Goal: Task Accomplishment & Management: Complete application form

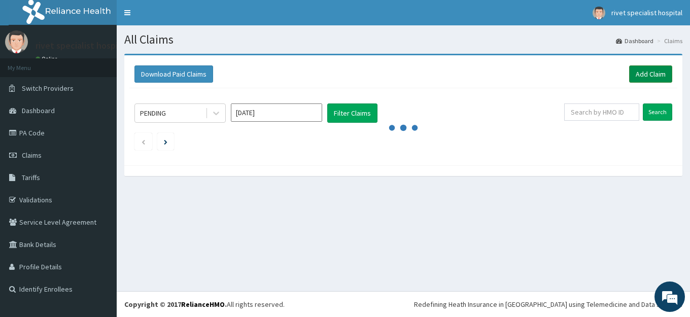
click at [643, 78] on link "Add Claim" at bounding box center [650, 73] width 43 height 17
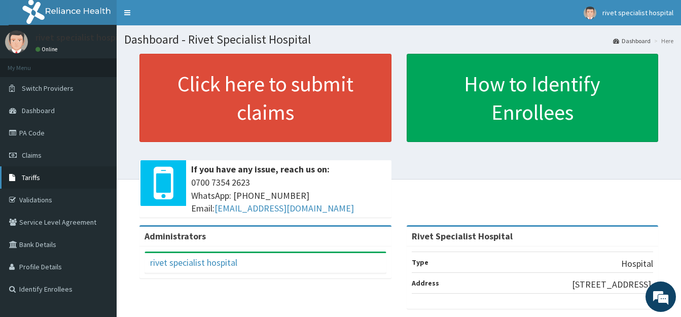
click at [42, 170] on link "Tariffs" at bounding box center [58, 177] width 117 height 22
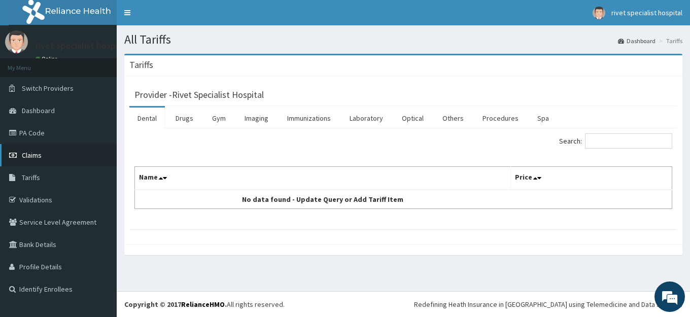
click at [58, 152] on link "Claims" at bounding box center [58, 155] width 117 height 22
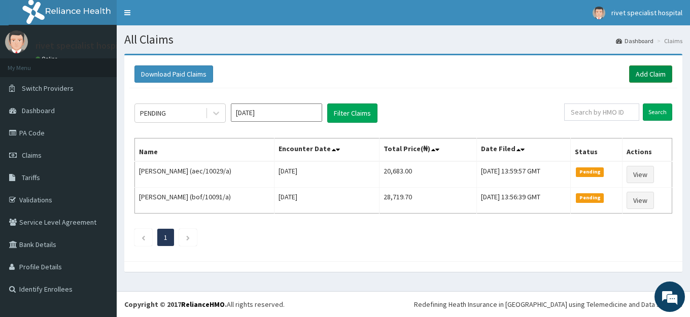
click at [645, 72] on link "Add Claim" at bounding box center [650, 73] width 43 height 17
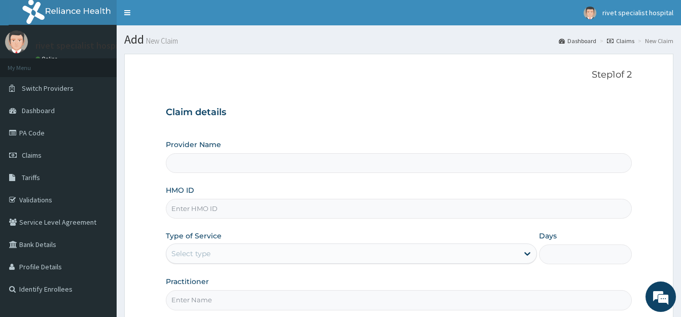
type input "Rivet Specialist Hospital"
click at [299, 210] on input "HMO ID" at bounding box center [399, 209] width 466 height 20
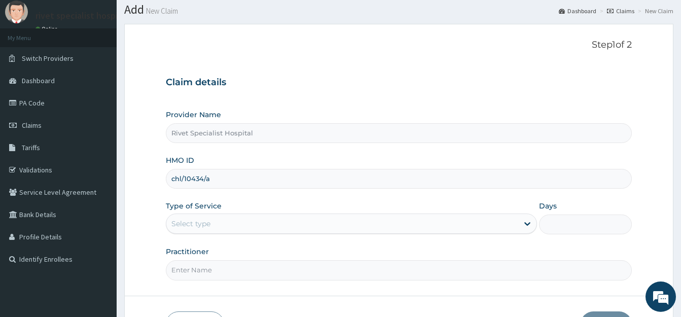
scroll to position [52, 0]
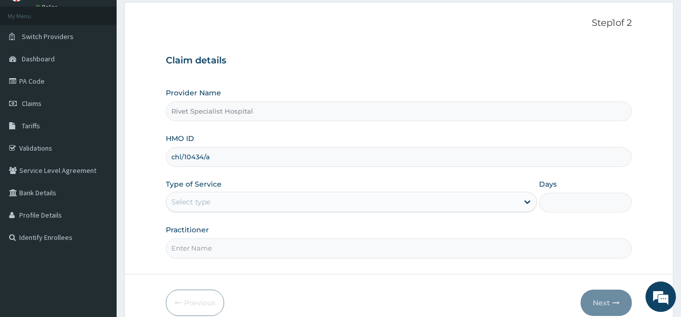
type input "chl/10434/a"
click at [302, 200] on div "Select type" at bounding box center [342, 202] width 352 height 16
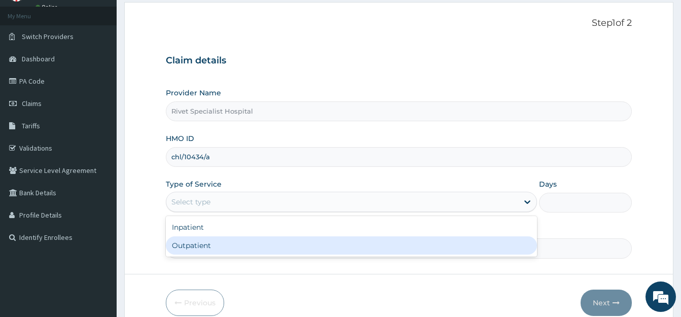
click at [300, 252] on div "Outpatient" at bounding box center [351, 245] width 371 height 18
type input "1"
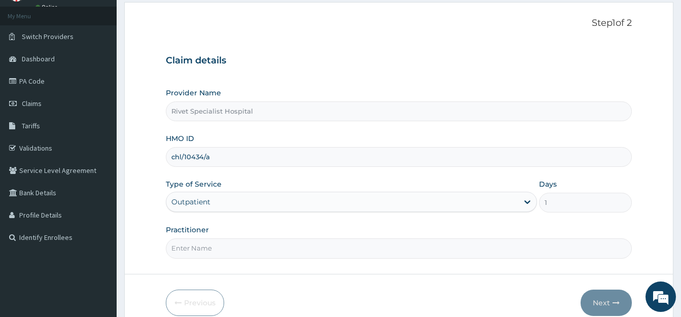
click at [289, 250] on input "Practitioner" at bounding box center [399, 248] width 466 height 20
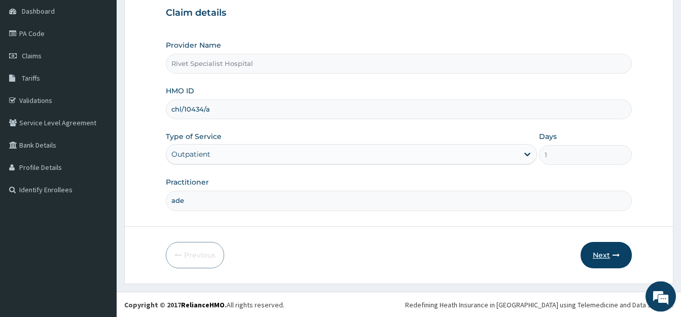
scroll to position [100, 0]
type input "ade"
click at [613, 254] on icon "button" at bounding box center [616, 254] width 7 height 7
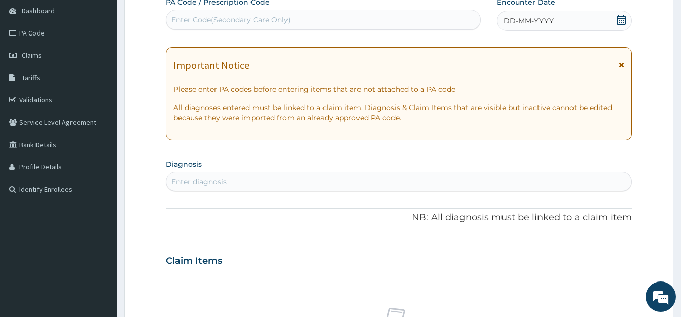
click at [621, 20] on icon at bounding box center [621, 20] width 9 height 10
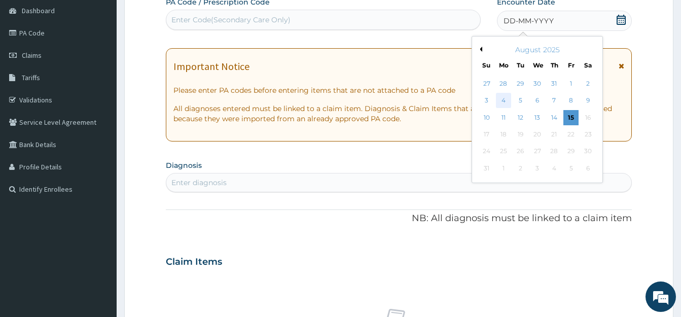
click at [506, 106] on div "4" at bounding box center [503, 100] width 15 height 15
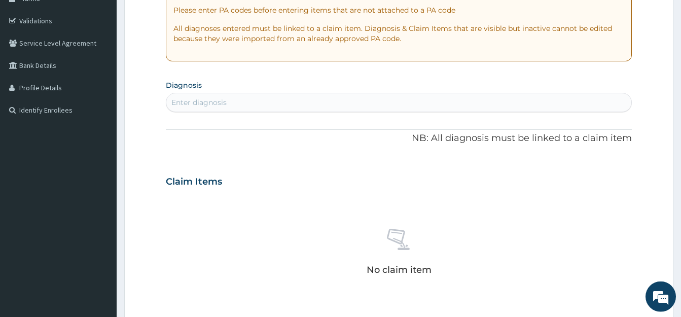
scroll to position [203, 0]
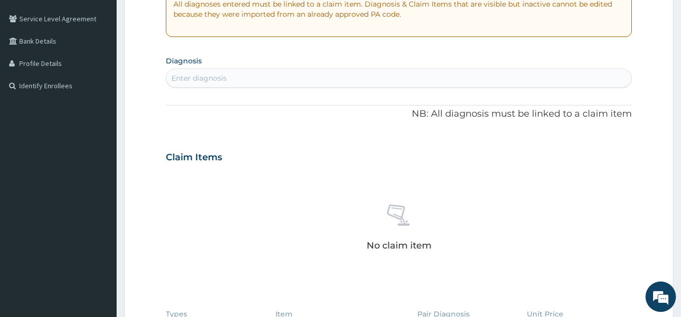
click at [311, 83] on div "Enter diagnosis" at bounding box center [398, 78] width 465 height 16
type input "upper resp"
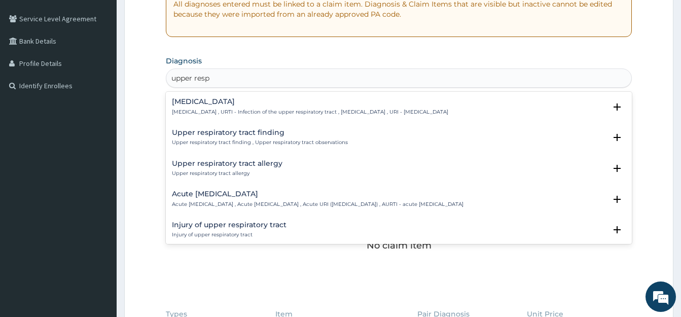
click at [283, 115] on p "Upper respiratory infection , URTI - Infection of the upper respiratory tract ,…" at bounding box center [310, 112] width 276 height 7
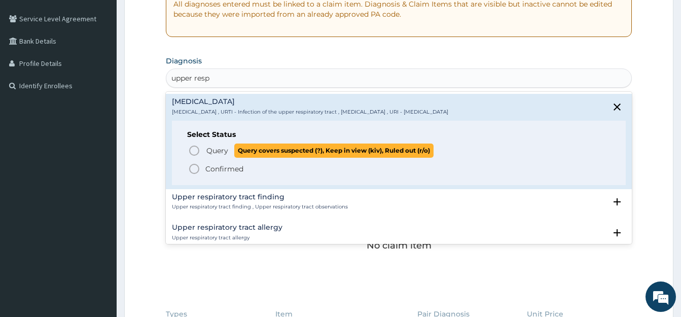
click at [194, 150] on icon "status option query" at bounding box center [194, 151] width 12 height 12
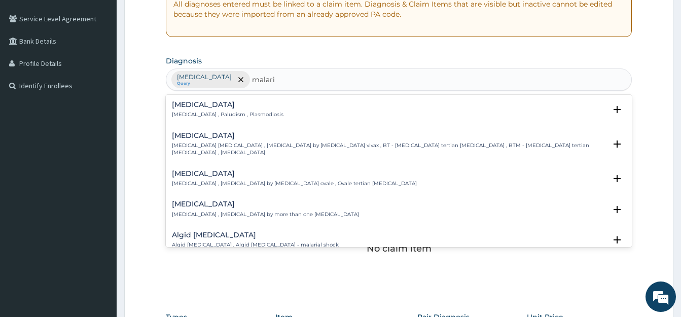
type input "malaria"
click at [252, 112] on p "Malaria , Paludism , Plasmodiosis" at bounding box center [228, 114] width 112 height 7
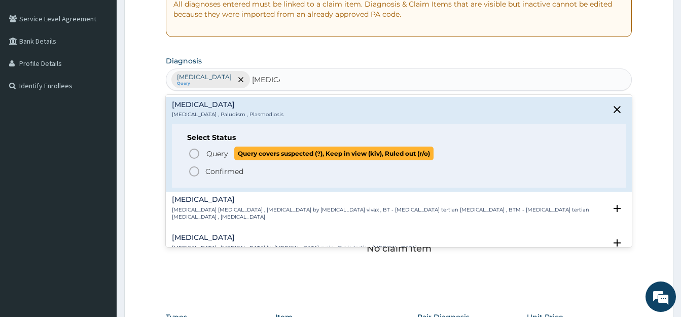
click at [194, 156] on icon "status option query" at bounding box center [194, 154] width 12 height 12
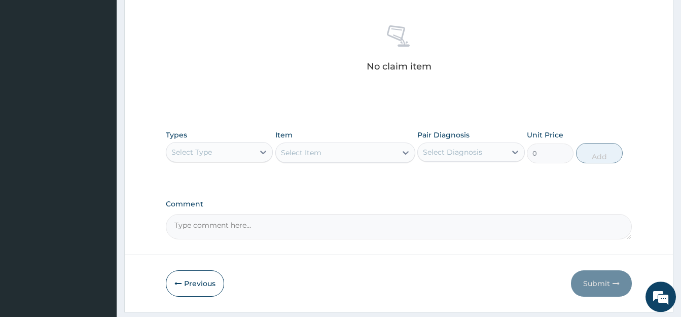
scroll to position [410, 0]
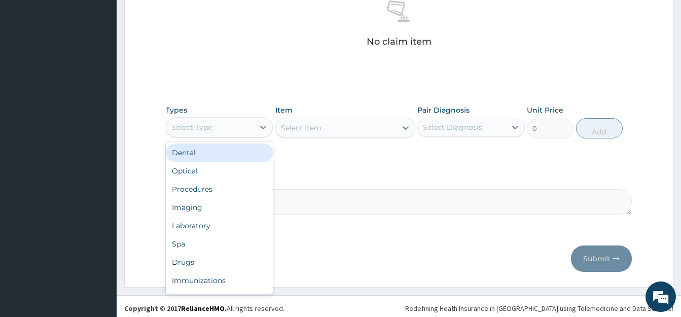
click at [210, 126] on div "Select Type" at bounding box center [191, 127] width 41 height 10
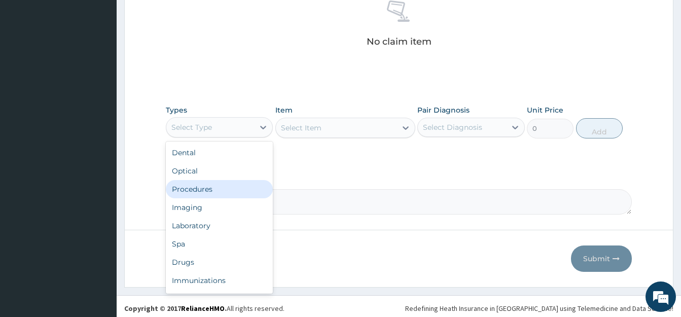
click at [215, 190] on div "Procedures" at bounding box center [219, 189] width 107 height 18
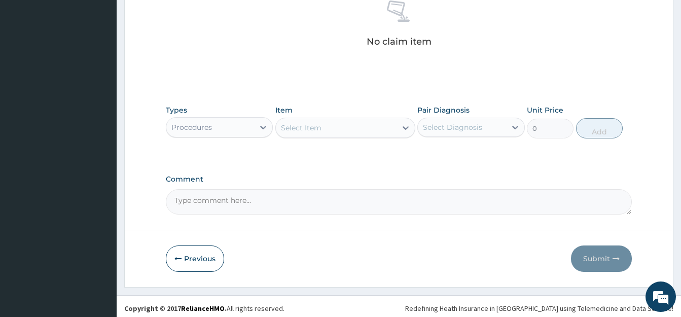
click at [317, 130] on div "Select Item" at bounding box center [301, 128] width 41 height 10
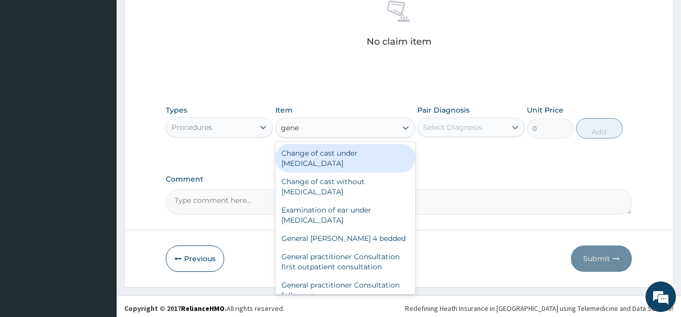
type input "gener"
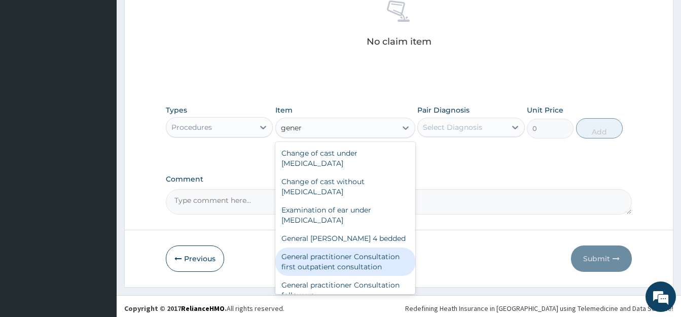
drag, startPoint x: 347, startPoint y: 259, endPoint x: 377, endPoint y: 228, distance: 43.1
click at [348, 259] on div "General practitioner Consultation first outpatient consultation" at bounding box center [345, 261] width 140 height 28
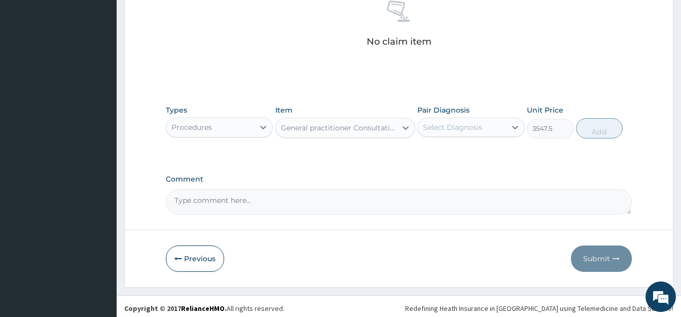
type input "3547.5"
click at [433, 127] on div "Select Diagnosis" at bounding box center [452, 127] width 59 height 10
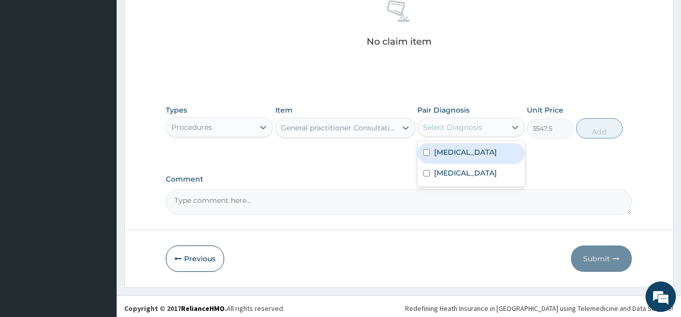
click at [427, 156] on input "checkbox" at bounding box center [426, 152] width 7 height 7
checkbox input "true"
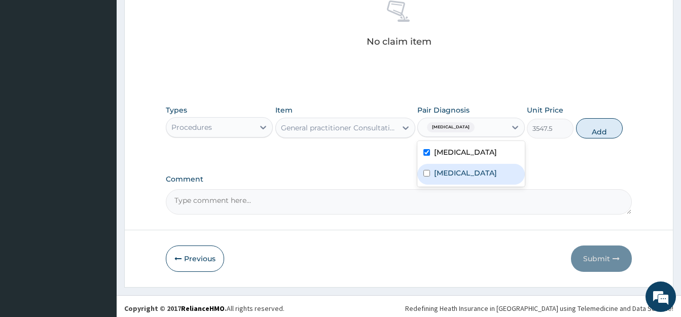
click at [429, 185] on div "Malaria" at bounding box center [470, 174] width 107 height 21
checkbox input "true"
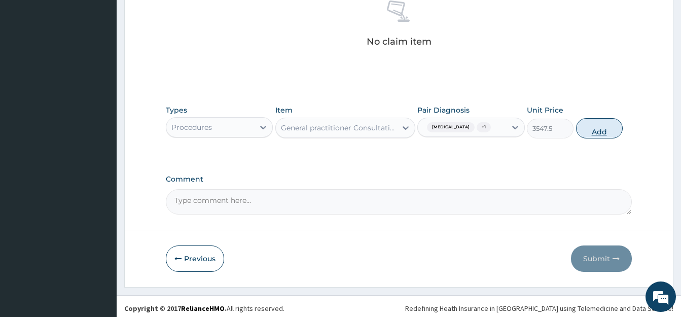
click at [599, 136] on button "Add" at bounding box center [599, 128] width 47 height 20
type input "0"
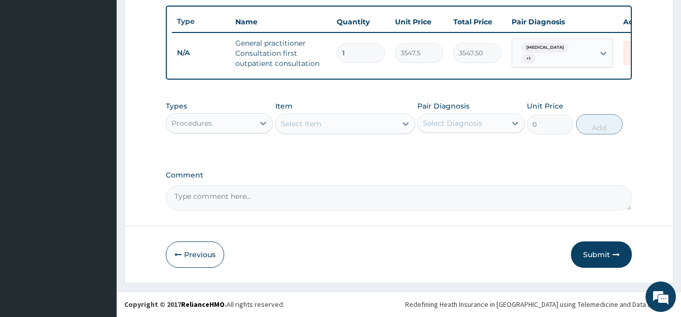
scroll to position [380, 0]
click at [259, 122] on icon at bounding box center [263, 123] width 10 height 10
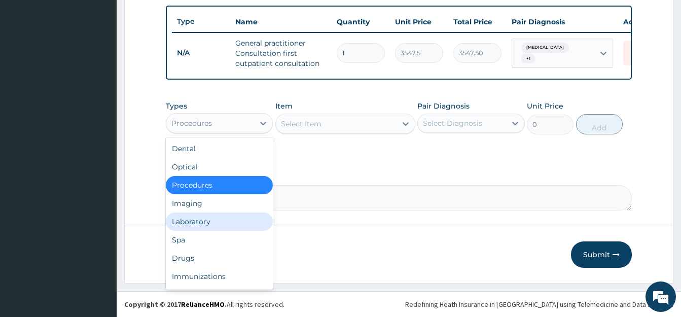
click at [205, 225] on div "Laboratory" at bounding box center [219, 221] width 107 height 18
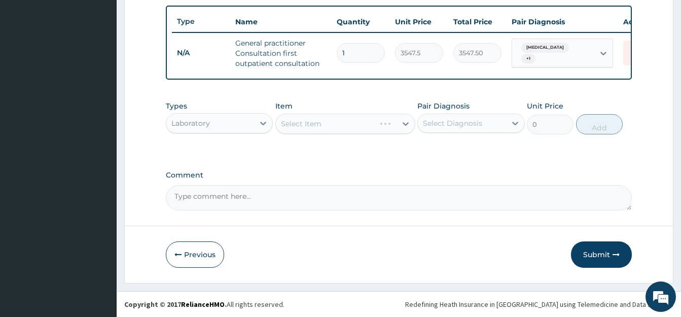
click at [309, 125] on div "Select Item" at bounding box center [345, 124] width 140 height 20
click at [309, 125] on div "Select Item" at bounding box center [301, 124] width 41 height 10
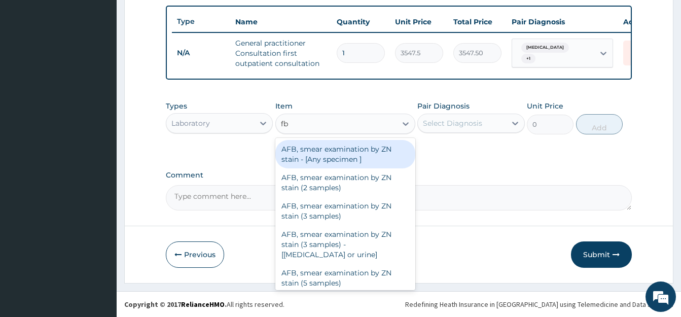
type input "fbc"
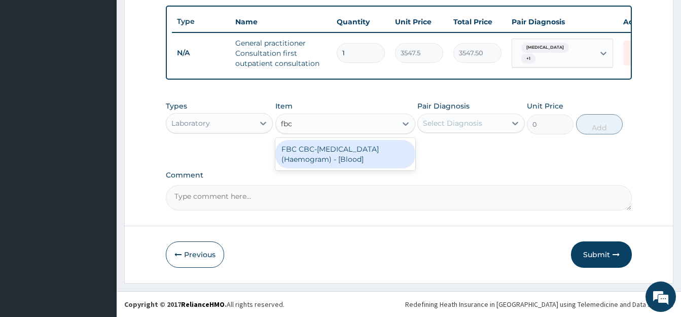
click at [333, 154] on div "FBC CBC-Complete Blood Count (Haemogram) - [Blood]" at bounding box center [345, 154] width 140 height 28
type input "4300"
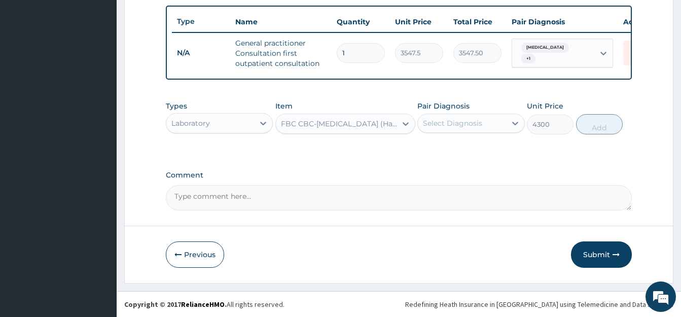
click at [429, 122] on div "Select Diagnosis" at bounding box center [452, 123] width 59 height 10
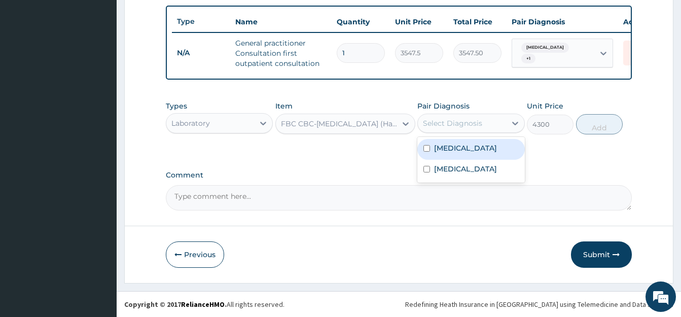
click at [425, 152] on input "checkbox" at bounding box center [426, 148] width 7 height 7
checkbox input "true"
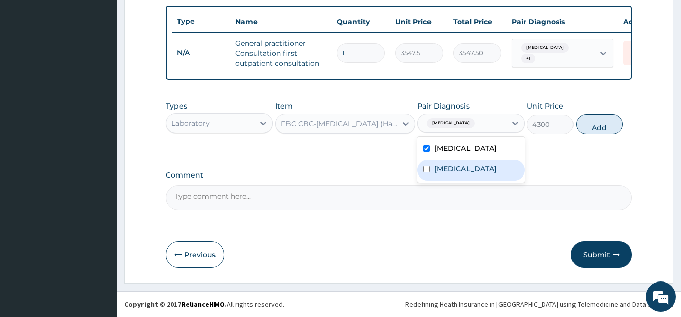
click at [425, 172] on input "checkbox" at bounding box center [426, 169] width 7 height 7
checkbox input "true"
click at [585, 132] on button "Add" at bounding box center [599, 124] width 47 height 20
type input "0"
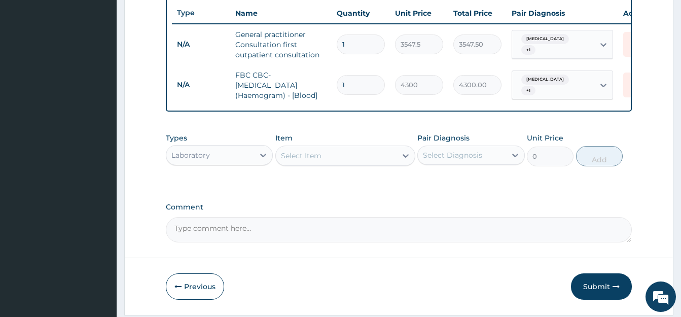
click at [314, 160] on div "Select Item" at bounding box center [301, 156] width 41 height 10
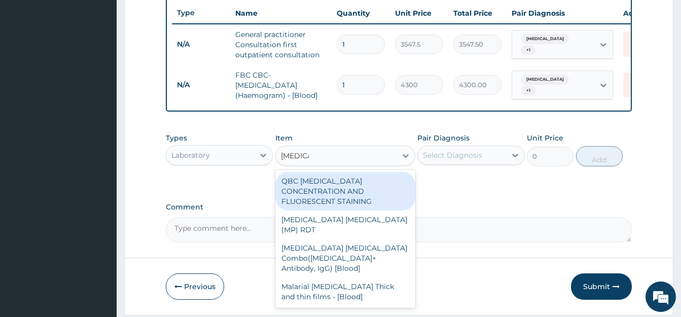
type input "malaria"
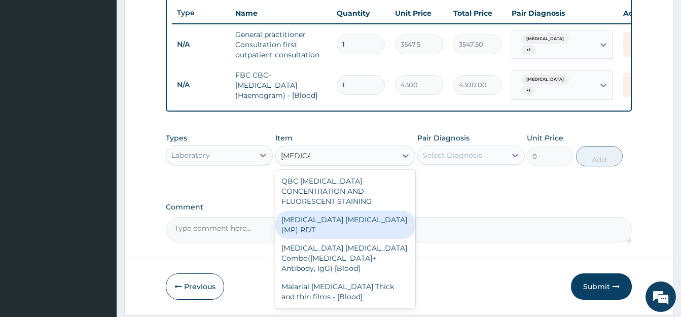
click at [361, 220] on div "MALARIA PARASITE (MP) RDT" at bounding box center [345, 224] width 140 height 28
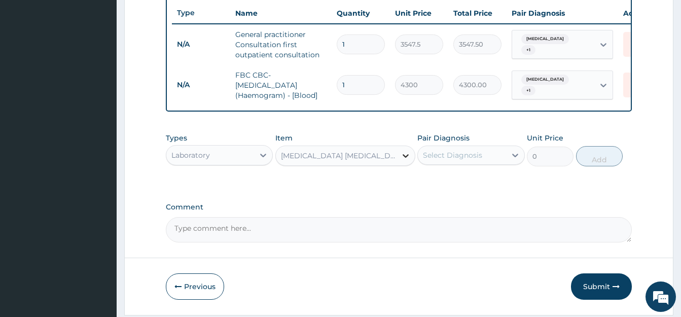
type input "1612.5"
click at [433, 160] on div "Select Diagnosis" at bounding box center [452, 155] width 59 height 10
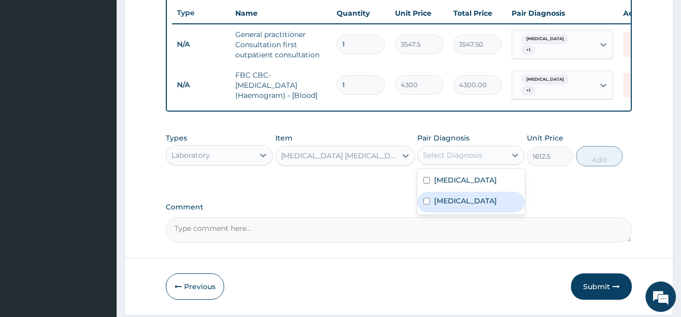
click at [430, 204] on input "checkbox" at bounding box center [426, 201] width 7 height 7
checkbox input "true"
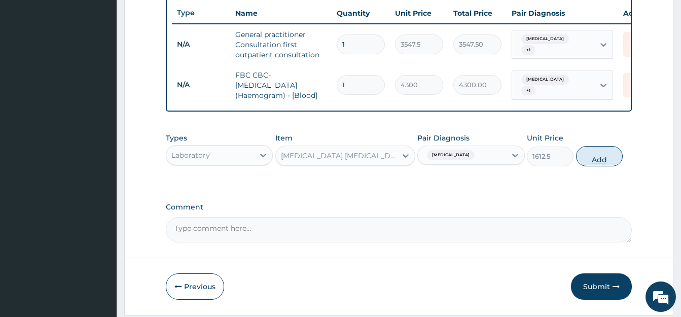
click at [595, 165] on button "Add" at bounding box center [599, 156] width 47 height 20
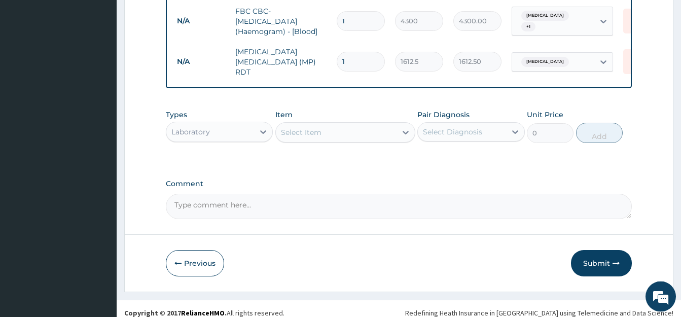
scroll to position [456, 0]
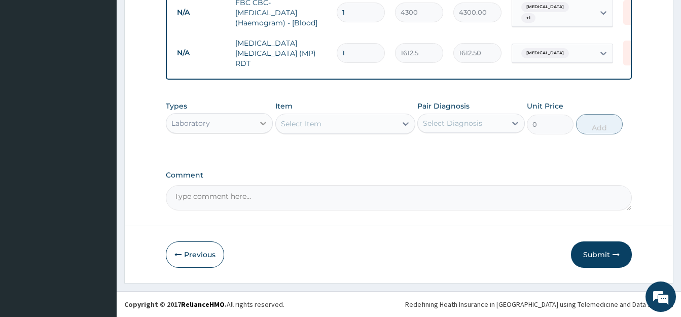
click at [260, 125] on icon at bounding box center [263, 123] width 10 height 10
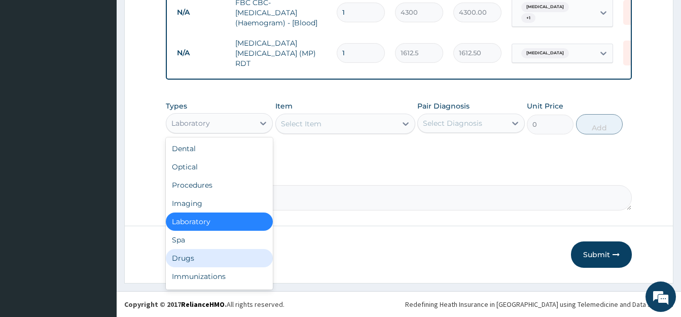
click at [210, 259] on div "Drugs" at bounding box center [219, 258] width 107 height 18
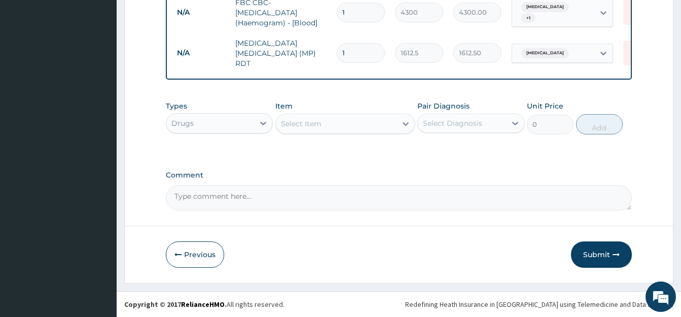
click at [328, 123] on div "Select Item" at bounding box center [336, 124] width 121 height 16
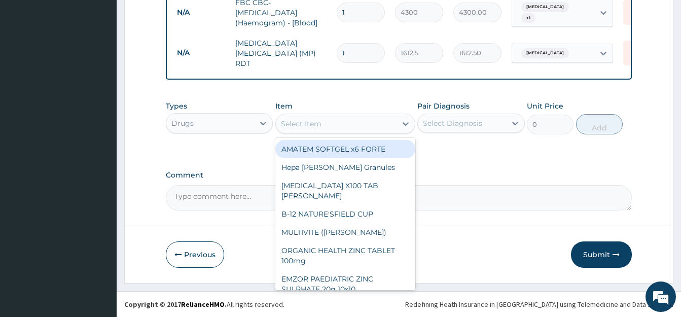
click at [328, 151] on div "AMATEM SOFTGEL x6 FORTE" at bounding box center [345, 149] width 140 height 18
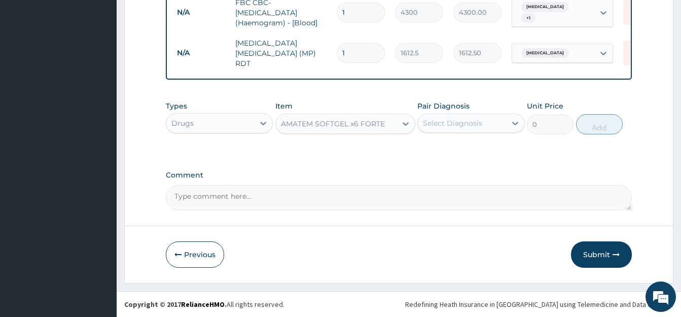
type input "473"
click at [435, 124] on div "Select Diagnosis" at bounding box center [452, 123] width 59 height 10
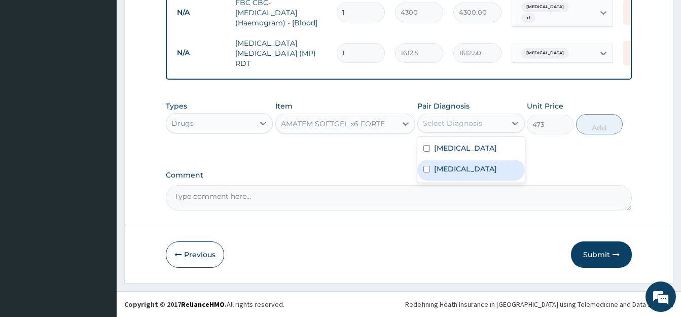
click at [428, 181] on div "Malaria" at bounding box center [470, 170] width 107 height 21
checkbox input "true"
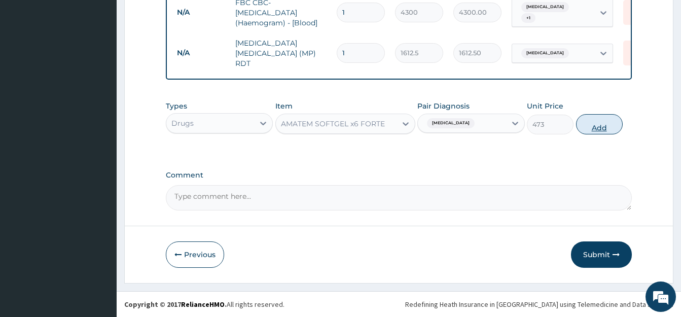
click at [601, 123] on button "Add" at bounding box center [599, 124] width 47 height 20
type input "0"
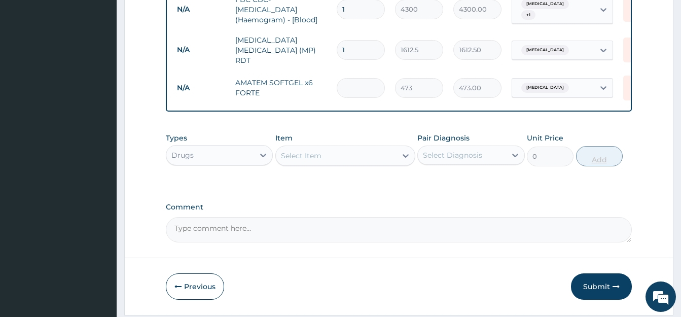
type input "0.00"
type input "6"
type input "2838.00"
type input "6"
click at [336, 155] on div "Select Item" at bounding box center [336, 156] width 121 height 16
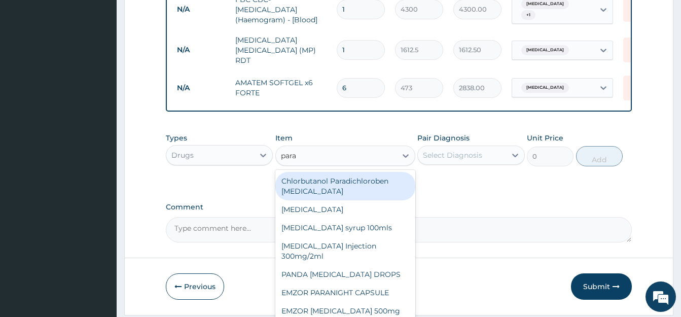
type input "parac"
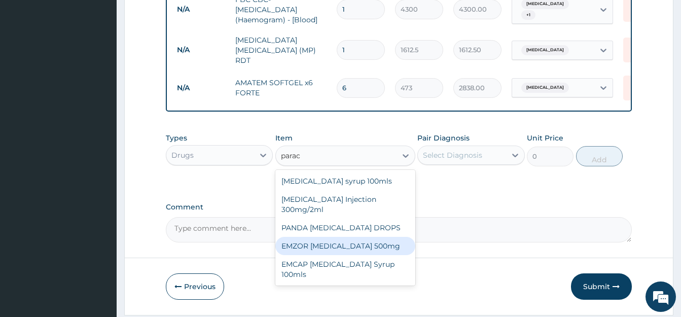
drag, startPoint x: 369, startPoint y: 246, endPoint x: 410, endPoint y: 196, distance: 65.2
click at [369, 246] on div "EMZOR PARACETAMOL 500mg" at bounding box center [345, 246] width 140 height 18
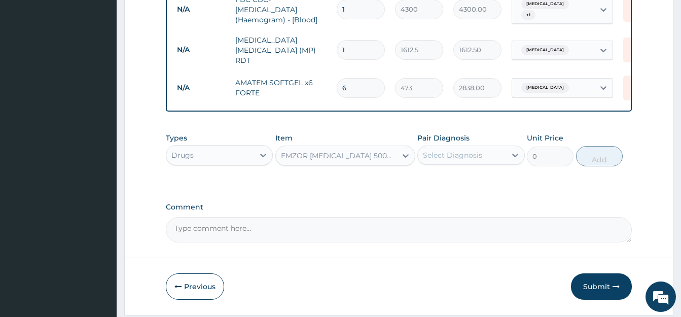
type input "23.65"
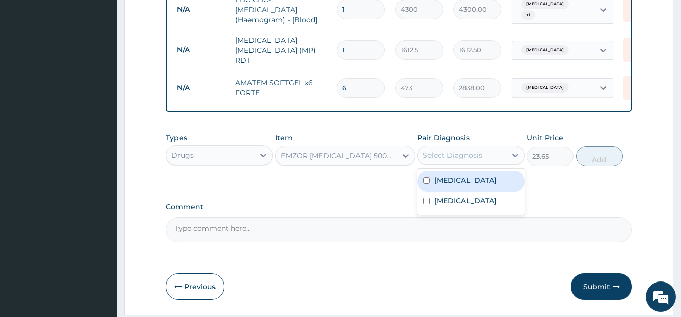
click at [434, 160] on div "Select Diagnosis" at bounding box center [452, 155] width 59 height 10
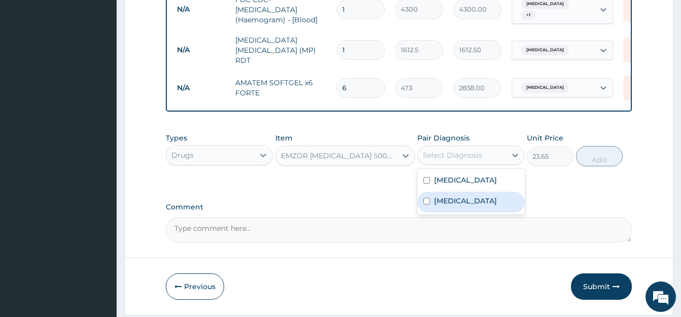
click at [430, 204] on input "checkbox" at bounding box center [426, 201] width 7 height 7
checkbox input "true"
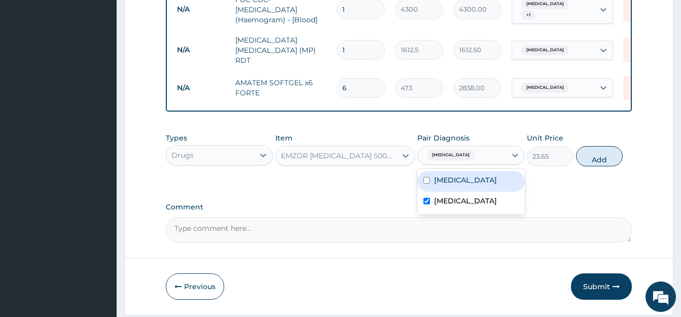
click at [429, 184] on input "checkbox" at bounding box center [426, 180] width 7 height 7
checkbox input "true"
click at [599, 163] on button "Add" at bounding box center [599, 156] width 47 height 20
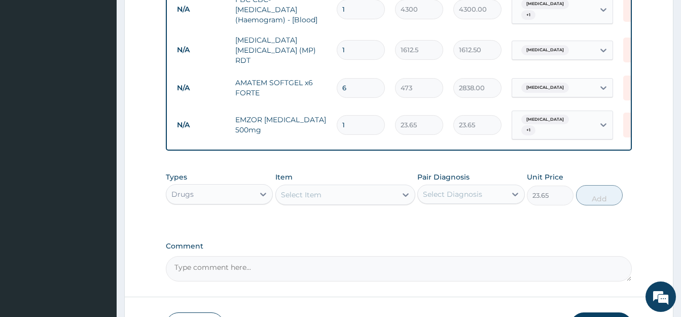
type input "0"
type input "18"
type input "425.70"
type input "18"
click at [368, 196] on div "Select Item" at bounding box center [336, 195] width 121 height 16
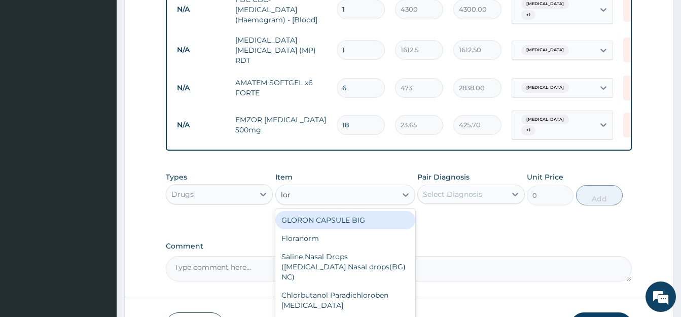
type input "lora"
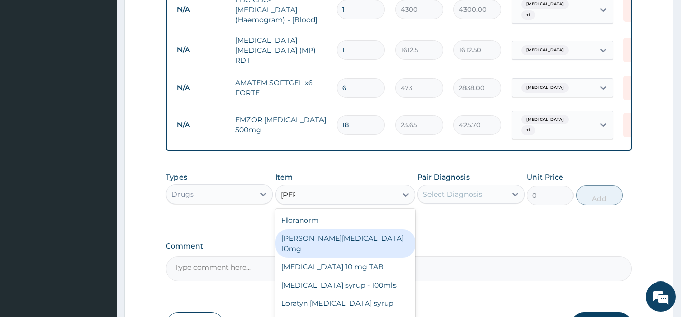
click at [377, 238] on div "Loratyn Loratadine 10mg" at bounding box center [345, 243] width 140 height 28
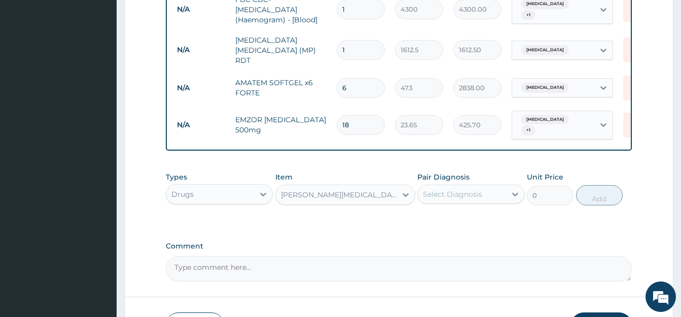
type input "88.6875"
click at [442, 195] on div "Select Diagnosis" at bounding box center [452, 194] width 59 height 10
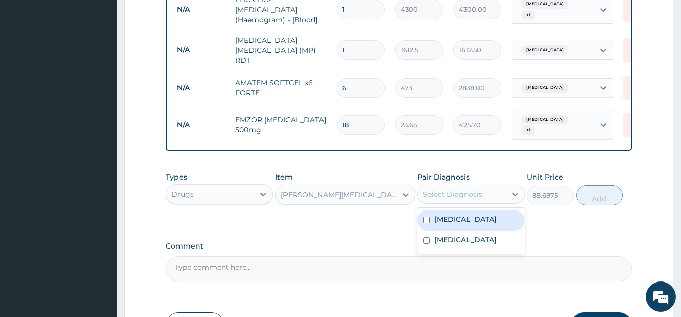
click at [425, 222] on input "checkbox" at bounding box center [426, 220] width 7 height 7
checkbox input "true"
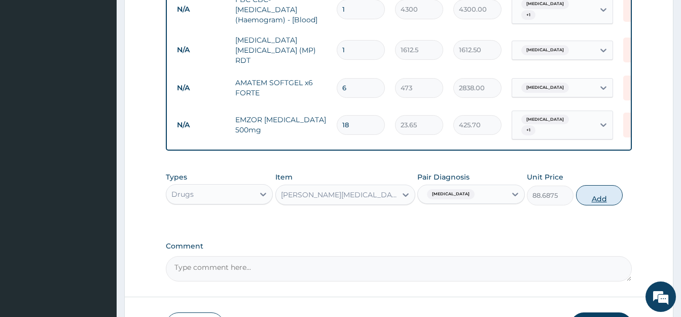
click at [605, 193] on button "Add" at bounding box center [599, 195] width 47 height 20
type input "0"
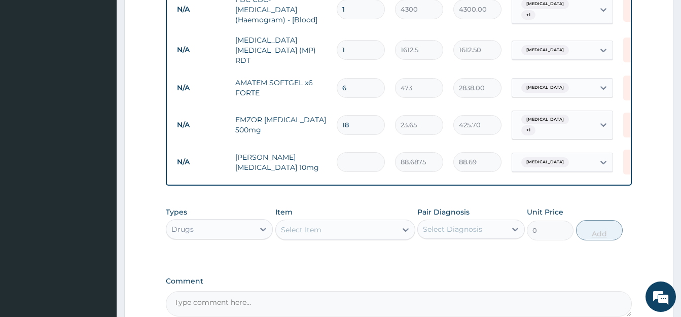
type input "0.00"
type input "3"
type input "266.06"
type input "3"
click at [313, 228] on div "Select Item" at bounding box center [301, 230] width 41 height 10
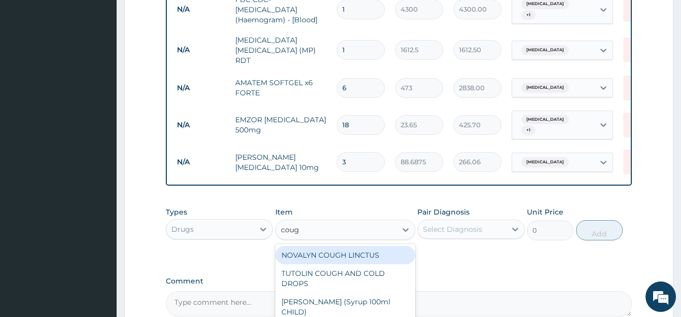
type input "cough"
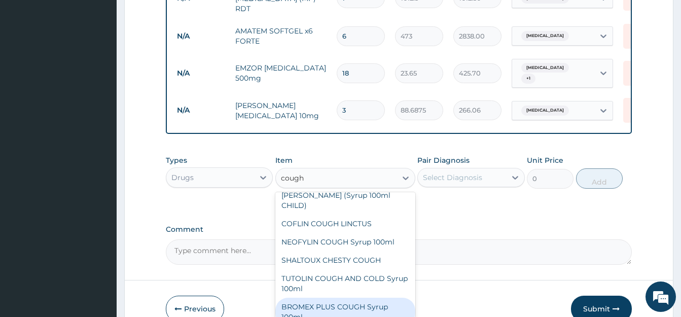
scroll to position [150, 0]
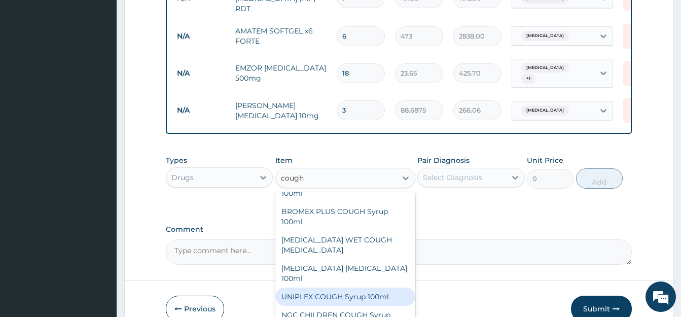
click at [368, 288] on div "UNIPLEX COUGH Syrup 100ml" at bounding box center [345, 297] width 140 height 18
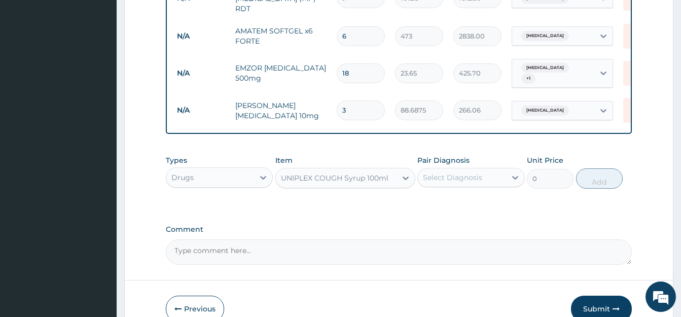
type input "1182.5"
click at [433, 174] on div "Select Diagnosis" at bounding box center [452, 177] width 59 height 10
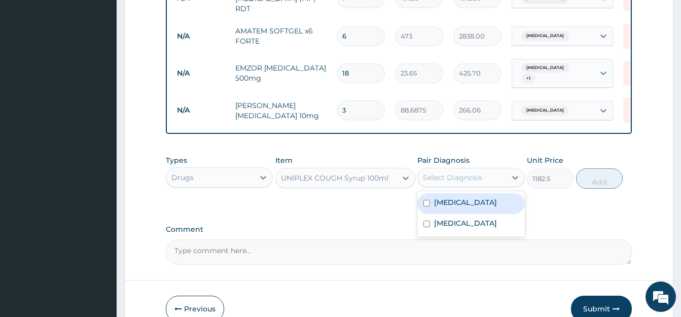
click at [424, 206] on input "checkbox" at bounding box center [426, 203] width 7 height 7
checkbox input "true"
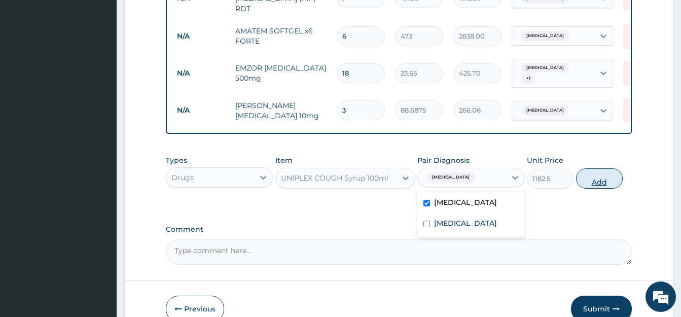
click at [595, 174] on button "Add" at bounding box center [599, 178] width 47 height 20
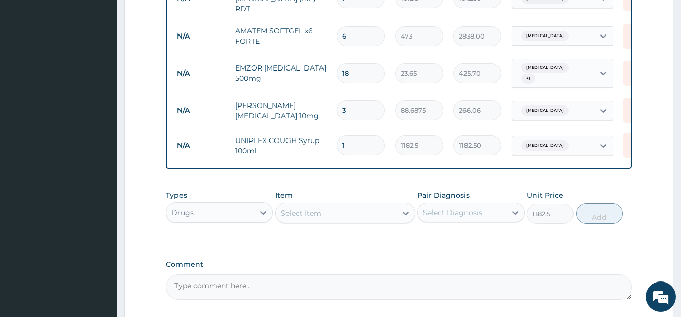
type input "0"
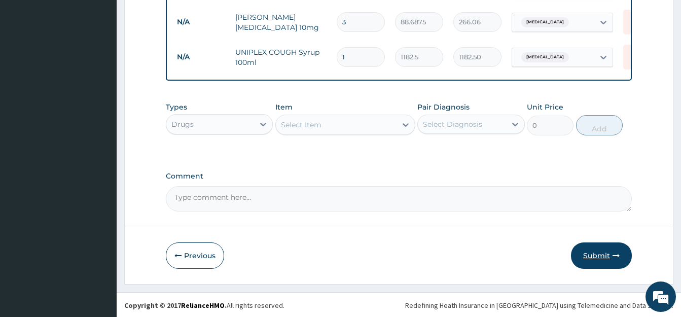
click at [594, 248] on button "Submit" at bounding box center [601, 255] width 61 height 26
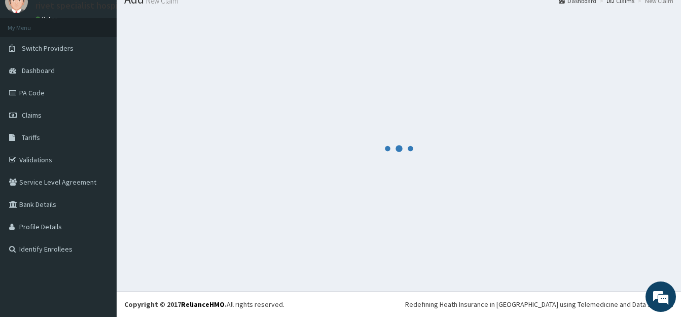
scroll to position [40, 0]
